Goal: Communication & Community: Share content

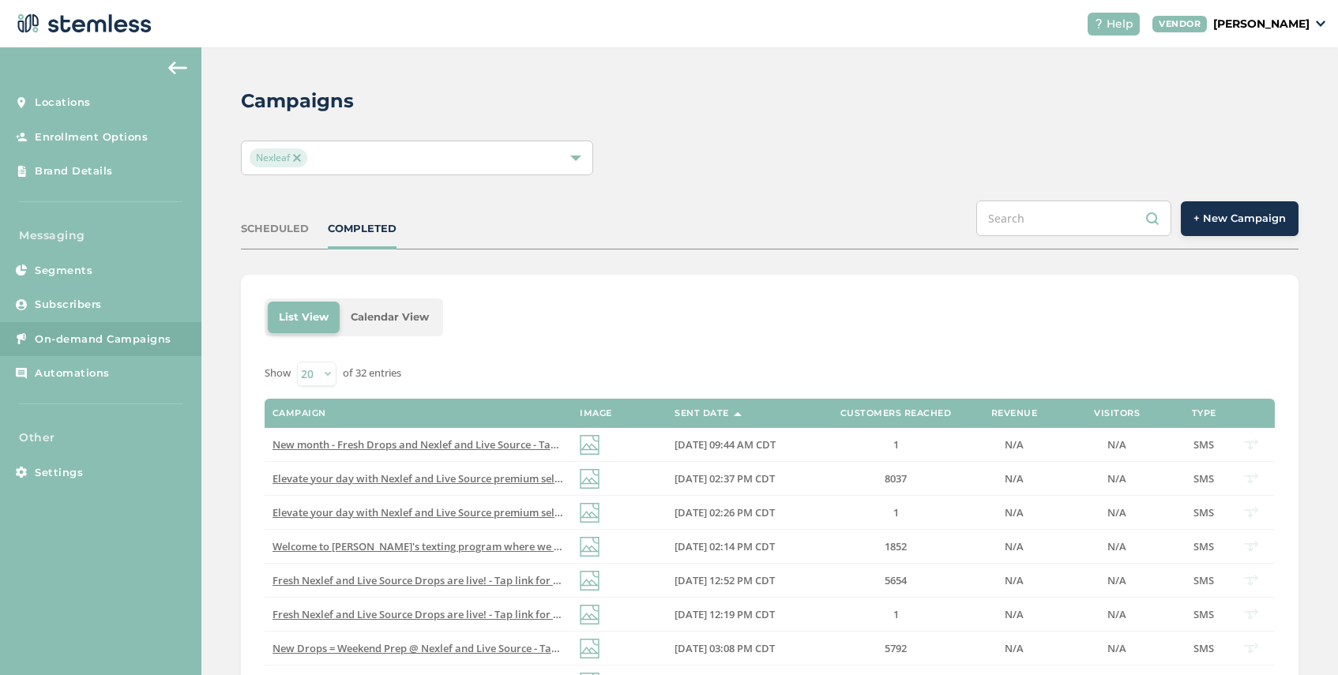
click at [1207, 231] on button "+ New Campaign" at bounding box center [1240, 218] width 118 height 35
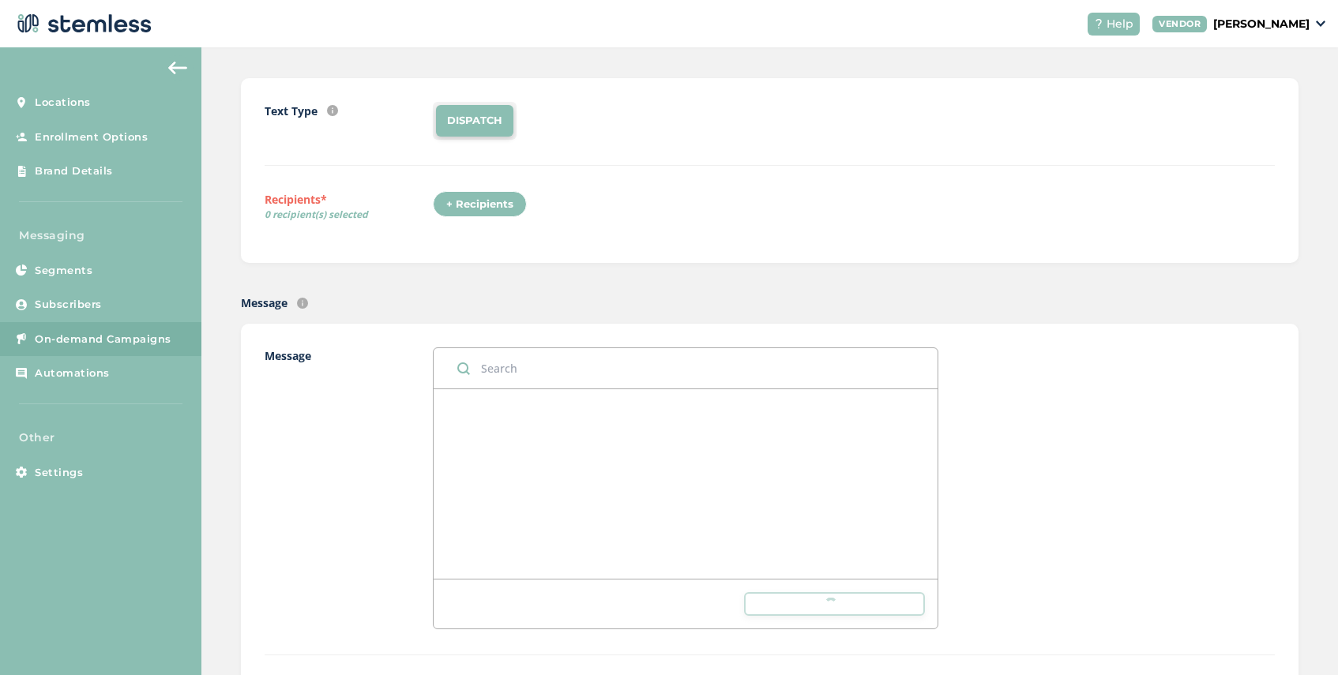
scroll to position [140, 0]
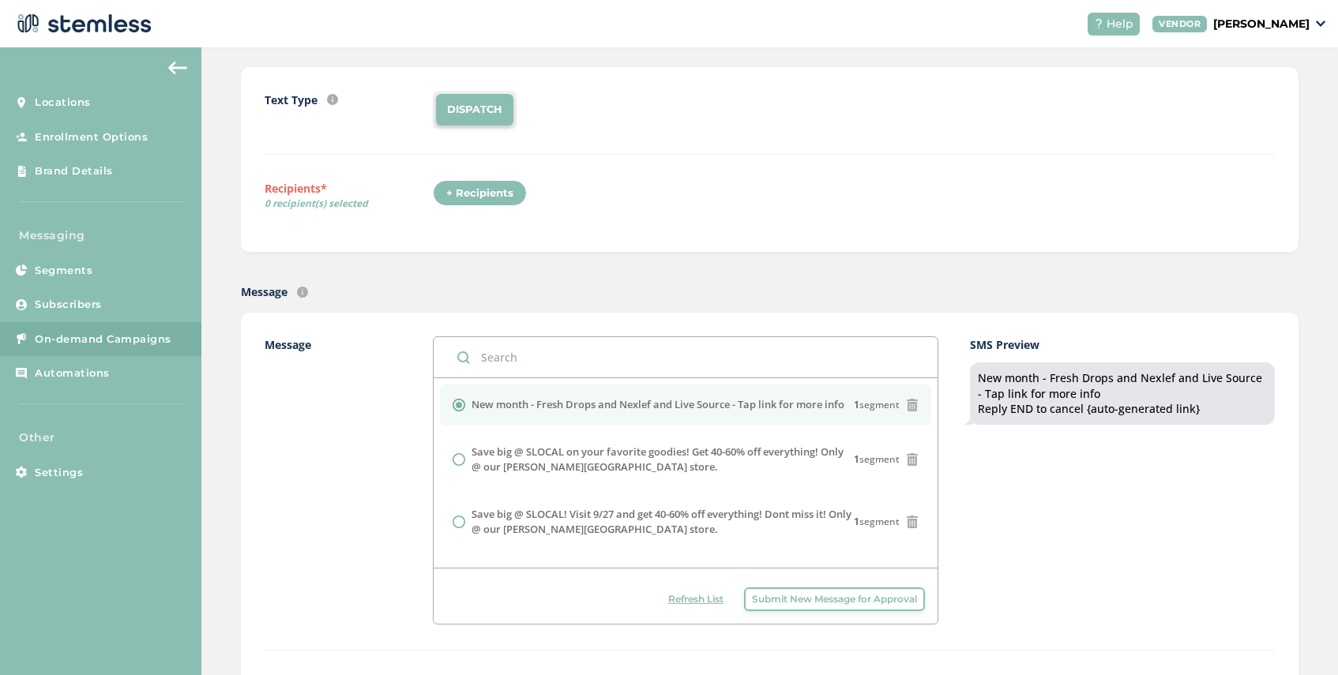
click at [789, 602] on span "Submit New Message for Approval" at bounding box center [834, 599] width 165 height 14
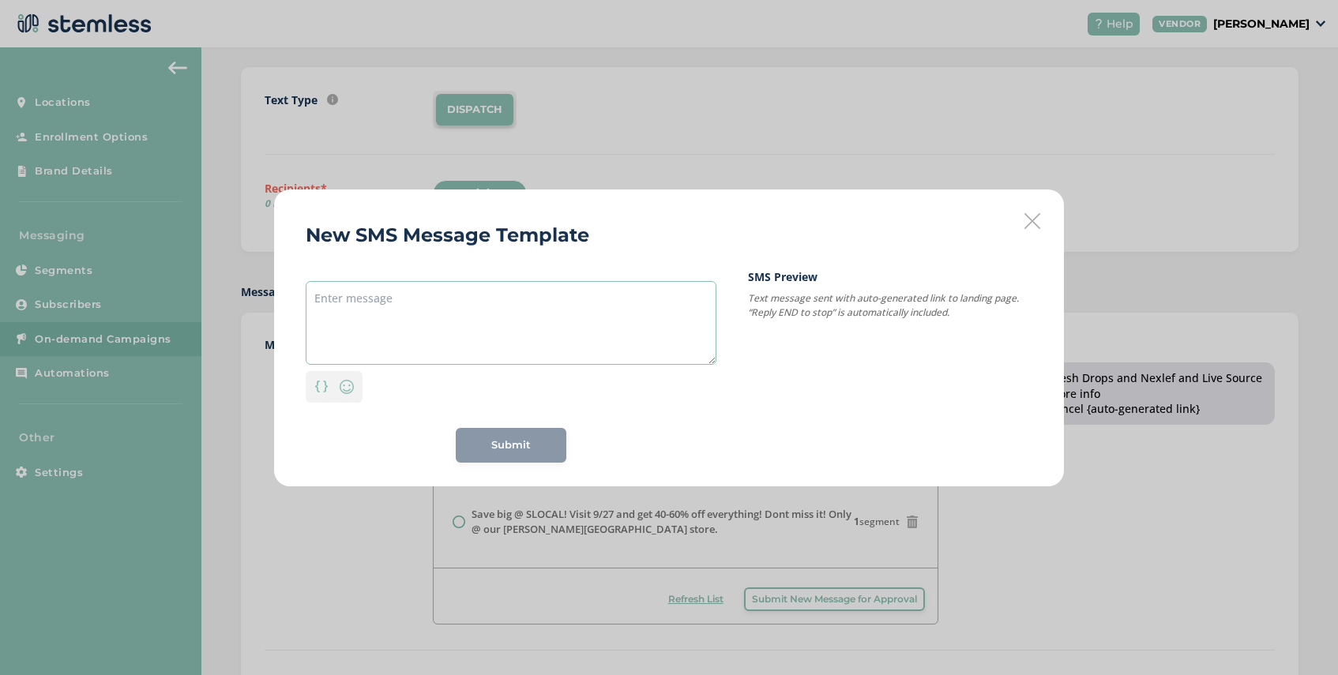
click at [381, 307] on textarea at bounding box center [511, 323] width 411 height 84
paste textarea "[DATE] month at [GEOGRAPHIC_DATA]"
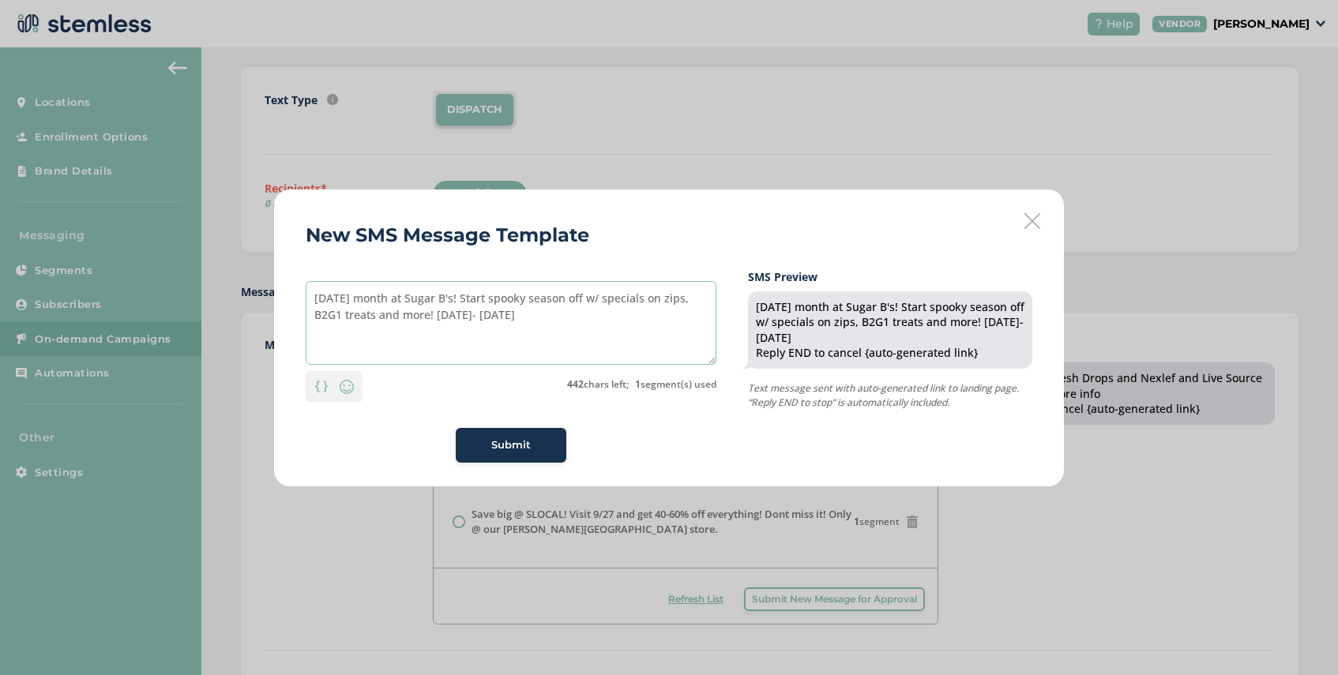
click at [462, 316] on textarea "[DATE] month at Sugar B's! Start spooky season off w/ specials on zips, B2G1 tr…" at bounding box center [511, 323] width 411 height 84
click at [503, 317] on textarea "[DATE] month at Sugar B's! Start spooky season off w/ specials on zips, B2G1 tr…" at bounding box center [511, 323] width 411 height 84
click at [502, 300] on textarea "[DATE] month at Sugar B's! Start spooky season off w/ specials on zips, B2G1 tr…" at bounding box center [511, 323] width 411 height 84
click at [699, 303] on textarea "[DATE] month at Sugar B's! Kick spooky season off w/ specials on zips, B2G1 tre…" at bounding box center [511, 323] width 411 height 84
click at [615, 301] on textarea "[DATE] month at Sugar B's! Kick spooky season off w/ specials on zips B2G1 trea…" at bounding box center [511, 323] width 411 height 84
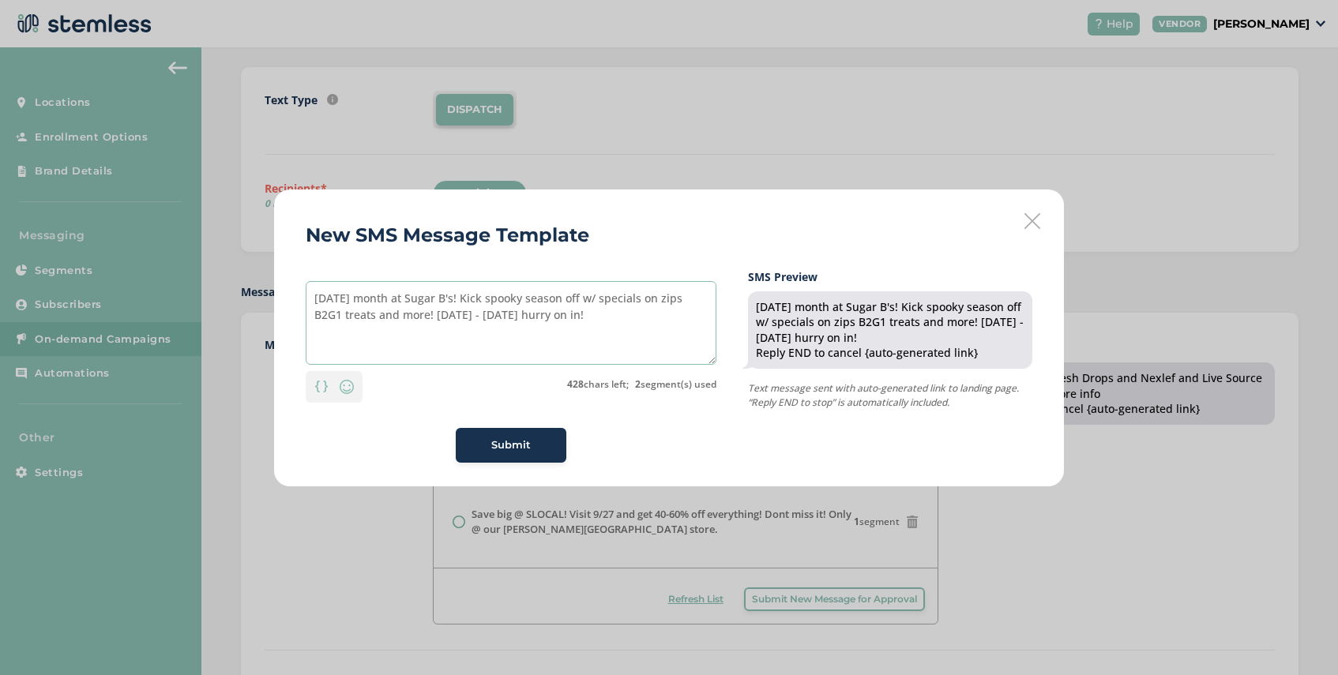
drag, startPoint x: 431, startPoint y: 317, endPoint x: 379, endPoint y: 320, distance: 51.4
click at [379, 320] on textarea "[DATE] month at Sugar B's! Kick spooky season off w/ specials on zips B2G1 trea…" at bounding box center [511, 323] width 411 height 84
click at [432, 319] on textarea "[DATE] month at Sugar B's! Kick spooky season off w/ specials on zips B2G1 trea…" at bounding box center [511, 323] width 411 height 84
click at [430, 316] on textarea "[DATE] month at Sugar B's! Kick spooky season off w/ specials on zips B2G1 trea…" at bounding box center [511, 323] width 411 height 84
click at [382, 314] on textarea "[DATE] month at Sugar B's! Kick spooky season off w/ specials on zips B2G1 trea…" at bounding box center [511, 323] width 411 height 84
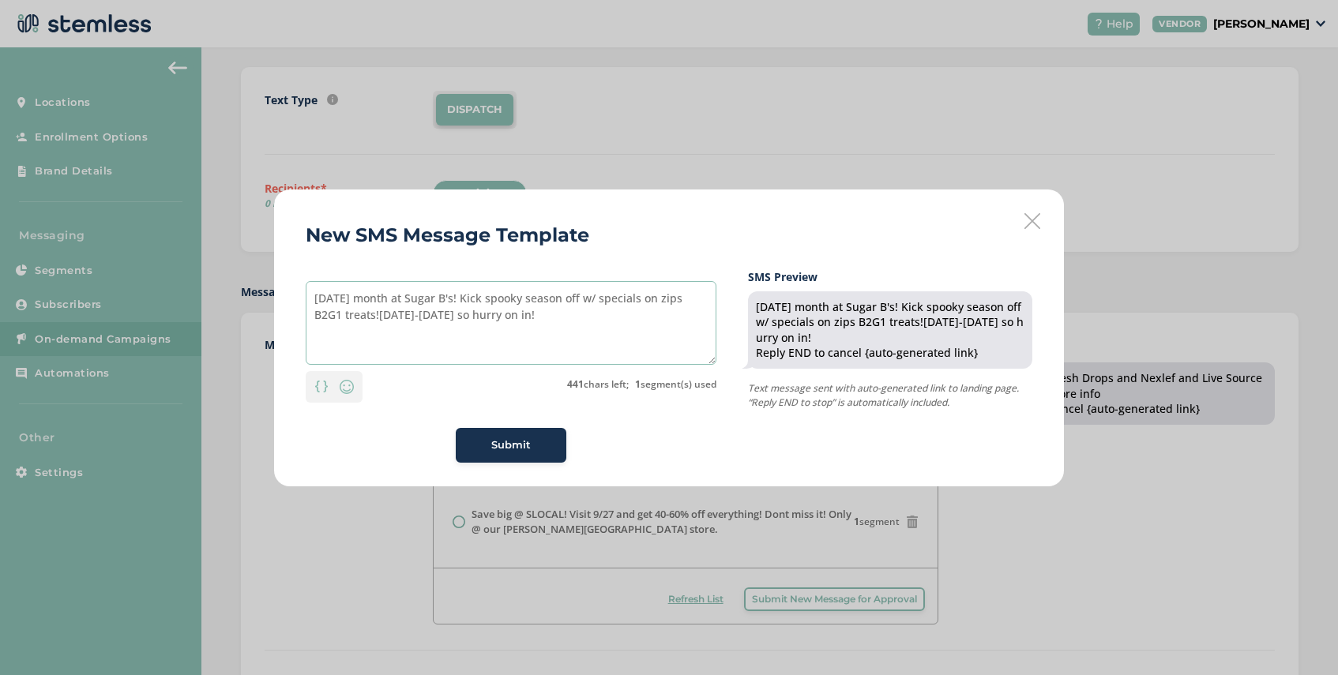
click at [694, 303] on textarea "[DATE] month at Sugar B's! Kick spooky season off w/ specials on zips B2G1 trea…" at bounding box center [511, 323] width 411 height 84
click at [403, 320] on textarea "[DATE] month at Sugar B's! Kick spooky season off w/ specials on zips and B2G1 …" at bounding box center [511, 323] width 411 height 84
drag, startPoint x: 541, startPoint y: 300, endPoint x: 502, endPoint y: 303, distance: 39.6
click at [502, 303] on textarea "[DATE] month at Sugar B's! Kick spooky season off w/ specials on zips and B2G1 …" at bounding box center [511, 323] width 411 height 84
click at [594, 295] on textarea "[DATE] month at Sugar B's! Kick off theseason off w/ specials on zips and B2G1 …" at bounding box center [511, 323] width 411 height 84
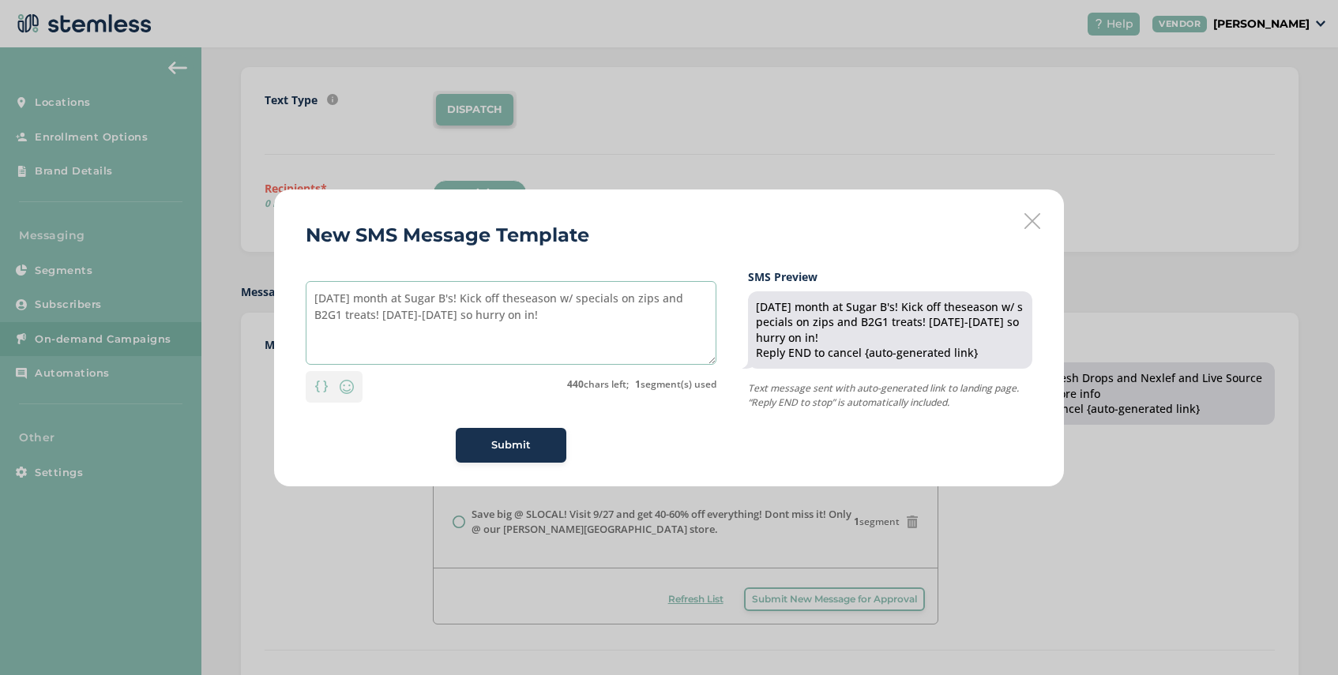
click at [536, 299] on textarea "[DATE] month at Sugar B's! Kick off theseason w/ specials on zips and B2G1 trea…" at bounding box center [511, 323] width 411 height 84
drag, startPoint x: 591, startPoint y: 302, endPoint x: 476, endPoint y: 303, distance: 115.3
click at [476, 303] on textarea "[DATE] month at Sugar B's! Kick off the season w/ specials on zips and B2G1 tre…" at bounding box center [511, 323] width 411 height 84
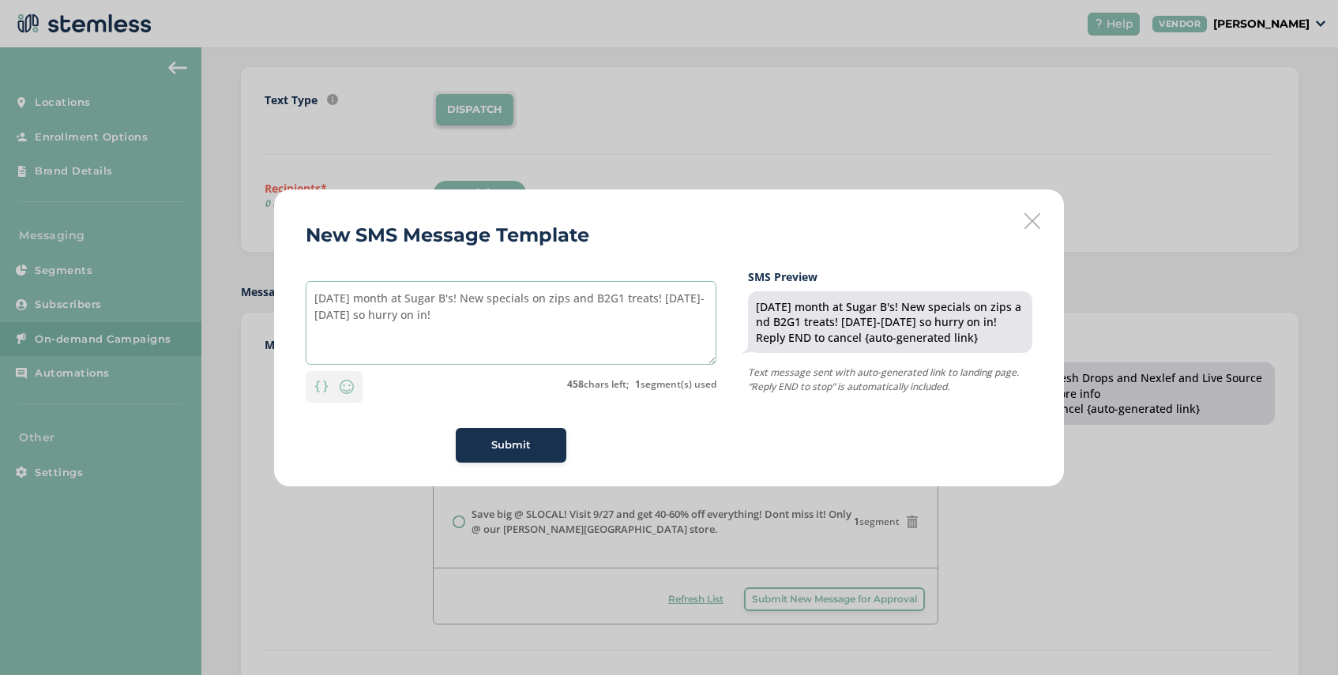
click at [611, 302] on textarea "[DATE] month at Sugar B's! New specials on zips and B2G1 treats! [DATE]-[DATE] …" at bounding box center [511, 323] width 411 height 84
click at [653, 302] on textarea "[DATE] month at Sugar B's! New specials on zips, B2G1 treats! [DATE]-[DATE] so …" at bounding box center [511, 323] width 411 height 84
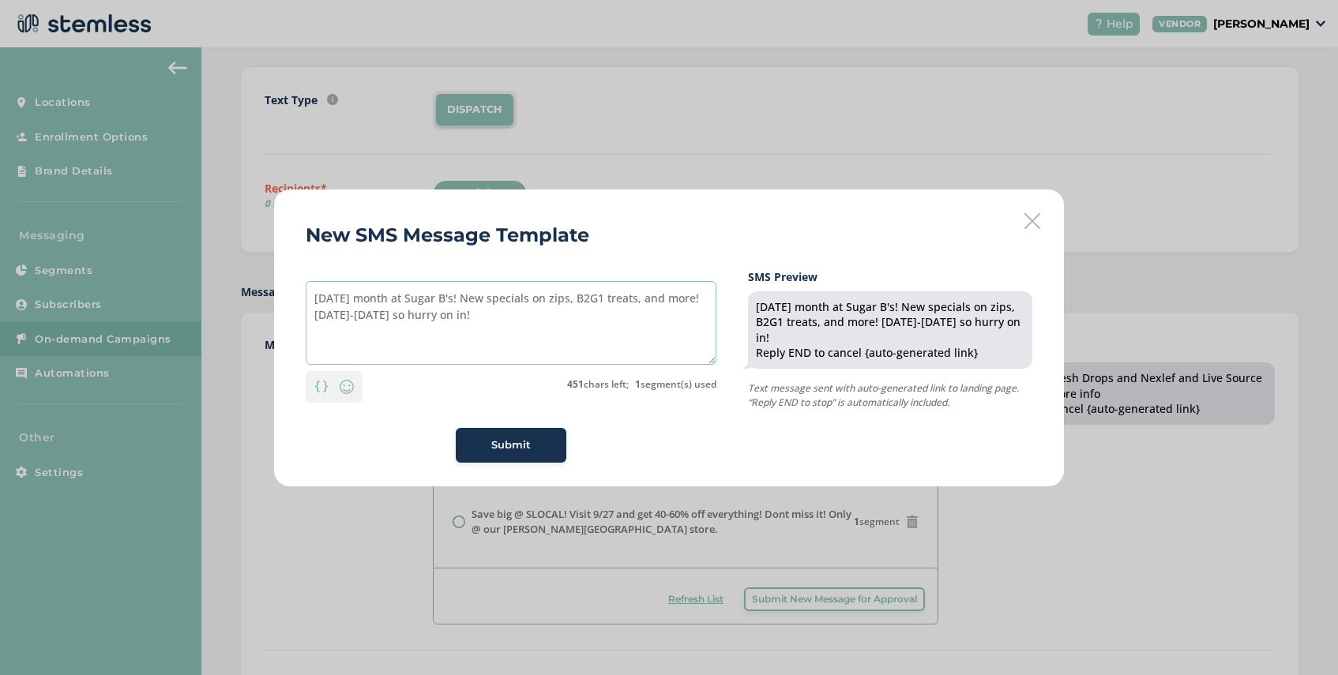
drag, startPoint x: 466, startPoint y: 314, endPoint x: 389, endPoint y: 319, distance: 76.8
click at [389, 319] on textarea "[DATE] month at Sugar B's! New specials on zips, B2G1 treats, and more! [DATE]-…" at bounding box center [511, 323] width 411 height 84
click at [386, 318] on textarea "[DATE] month at Sugar B's! New specials on zips, B2G1 treats, and more! [DATE]-…" at bounding box center [511, 323] width 411 height 84
click at [423, 323] on textarea "[DATE] month at Sugar B's! New specials on zips, B2G1 treats, and more! [DATE]-…" at bounding box center [511, 323] width 411 height 84
click at [418, 314] on textarea "[DATE] month at Sugar B's! New specials on zips, B2G1 treats, and more! [DATE]-…" at bounding box center [511, 323] width 411 height 84
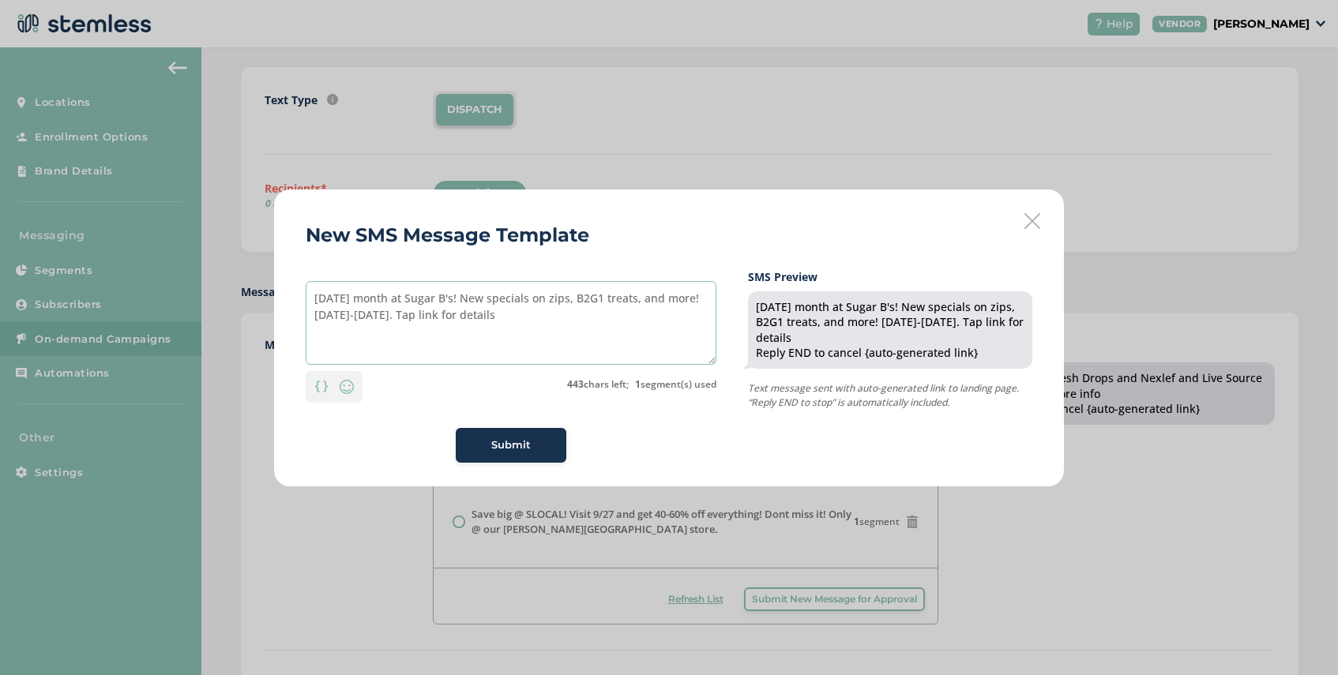
type textarea "[DATE] month at Sugar B's! New specials on zips, B2G1 treats, and more! [DATE]-…"
click at [505, 446] on span "Submit" at bounding box center [510, 446] width 39 height 16
